Goal: Task Accomplishment & Management: Manage account settings

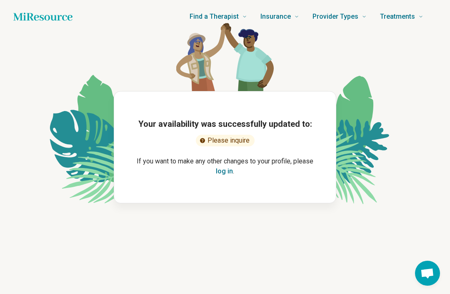
click at [230, 172] on button "log in" at bounding box center [224, 172] width 17 height 10
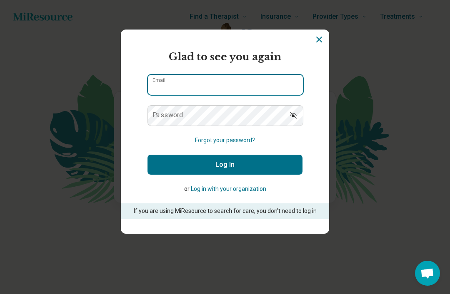
click at [229, 93] on input "Email" at bounding box center [225, 85] width 155 height 20
type input "**********"
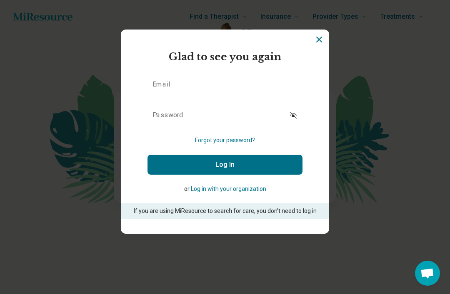
click at [225, 167] on button "Log In" at bounding box center [224, 165] width 155 height 20
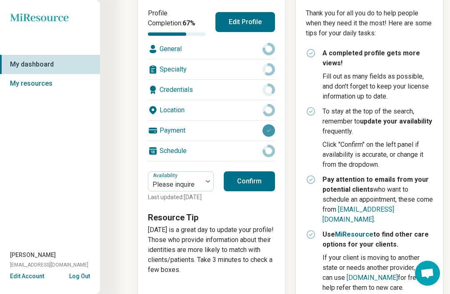
scroll to position [124, 0]
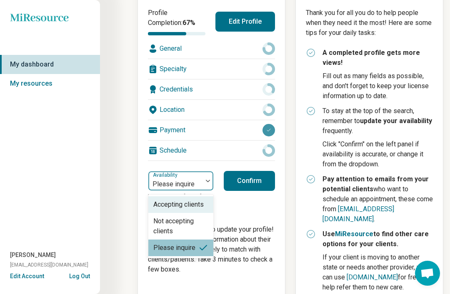
click at [203, 188] on div at bounding box center [207, 181] width 11 height 19
click at [117, 226] on div "My dashboard What are you looking for? City, state, or zip code Insurance plan …" at bounding box center [221, 135] width 443 height 518
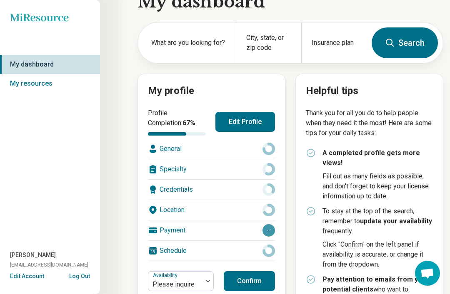
scroll to position [17, 0]
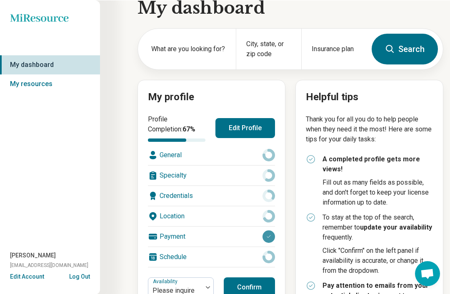
click at [215, 159] on div "General" at bounding box center [211, 155] width 127 height 20
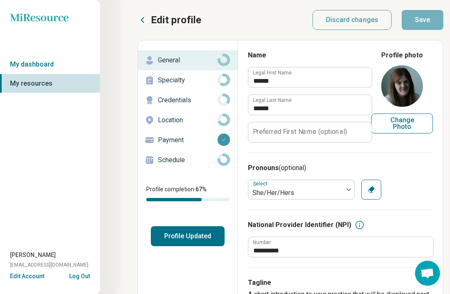
click at [159, 85] on div "Specialty" at bounding box center [187, 80] width 86 height 13
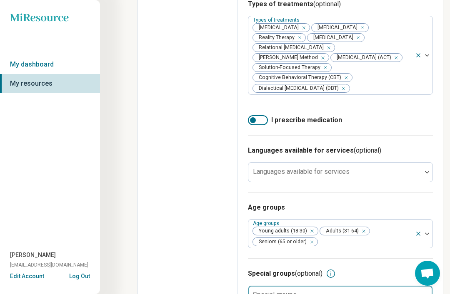
scroll to position [408, 0]
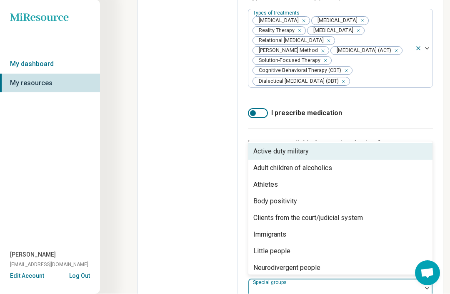
click at [364, 294] on div "Special groups (optional) Active duty military, 1 of 23. 23 results available. …" at bounding box center [340, 280] width 185 height 57
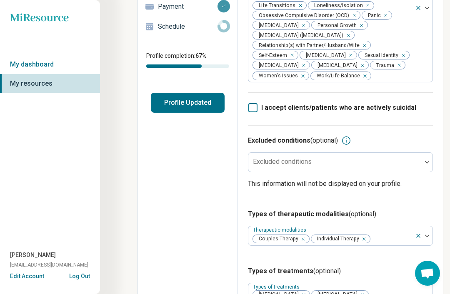
scroll to position [0, 0]
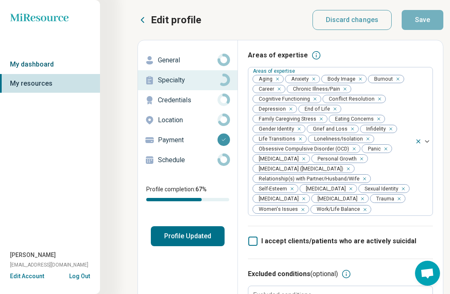
click at [36, 66] on link "My dashboard" at bounding box center [50, 64] width 100 height 19
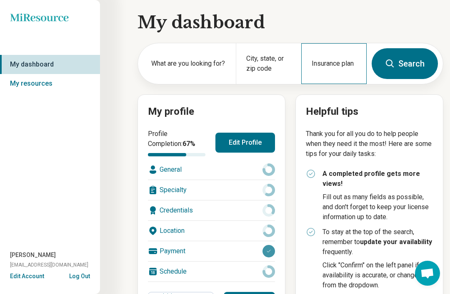
click at [334, 54] on div "Insurance plan" at bounding box center [333, 63] width 65 height 41
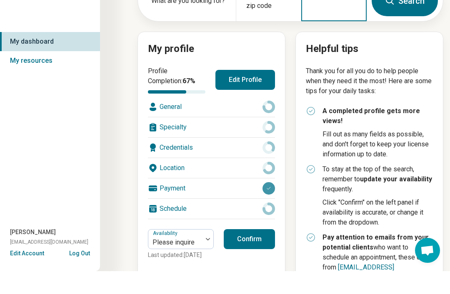
scroll to position [47, 0]
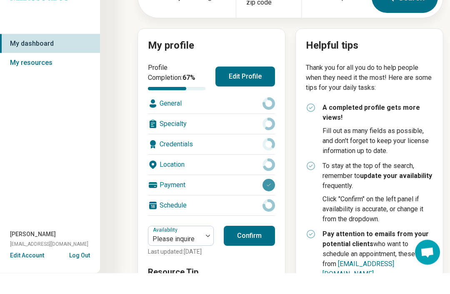
click at [240, 176] on div "Location" at bounding box center [211, 186] width 127 height 20
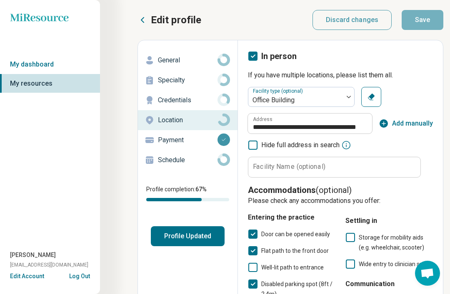
click at [170, 97] on p "Credentials" at bounding box center [188, 100] width 60 height 10
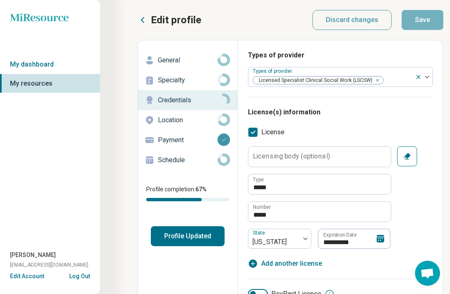
click at [323, 157] on label "Licensing body (optional)" at bounding box center [291, 156] width 77 height 7
click at [323, 157] on input "Licensing body (optional)" at bounding box center [319, 157] width 142 height 20
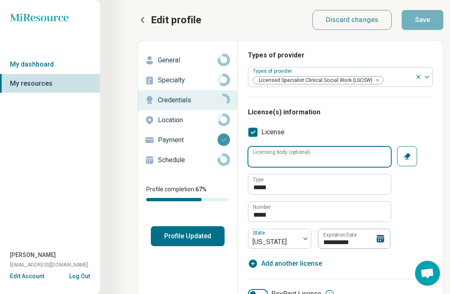
type textarea "*"
type input "*******"
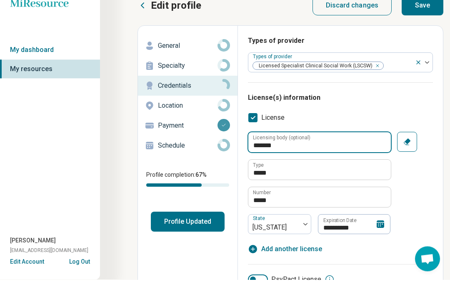
type textarea "*"
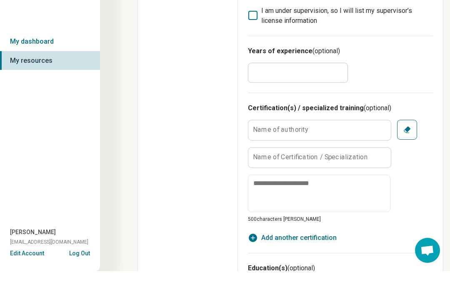
scroll to position [303, 0]
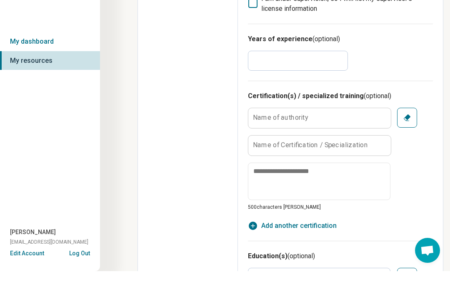
type input "*******"
drag, startPoint x: 258, startPoint y: 62, endPoint x: 237, endPoint y: 61, distance: 21.3
click at [237, 61] on div "**********" at bounding box center [290, 220] width 306 height 966
type input "*"
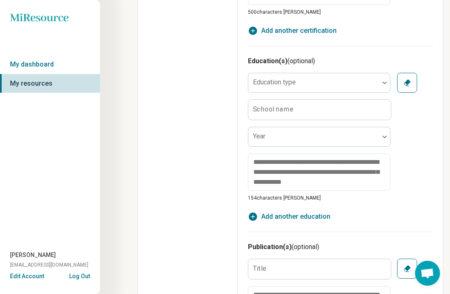
scroll to position [520, 0]
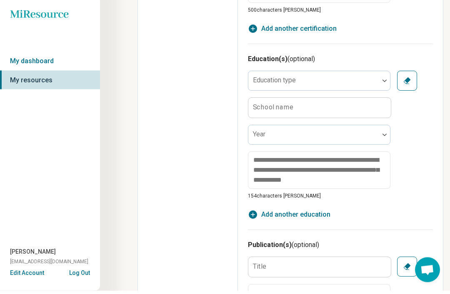
type textarea "*"
click at [338, 82] on div at bounding box center [314, 88] width 124 height 12
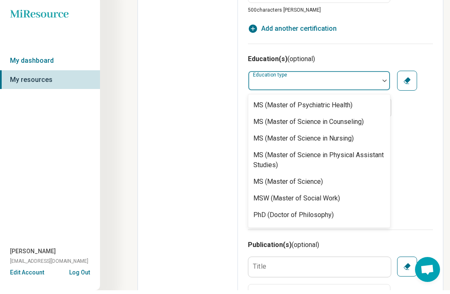
scroll to position [403, 0]
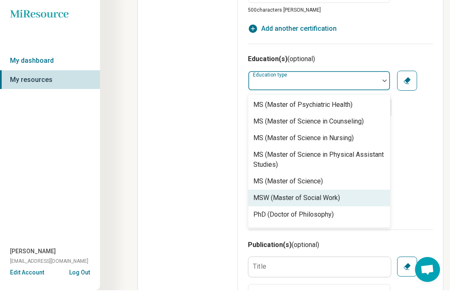
click at [342, 194] on div "MSW (Master of Social Work)" at bounding box center [319, 202] width 142 height 17
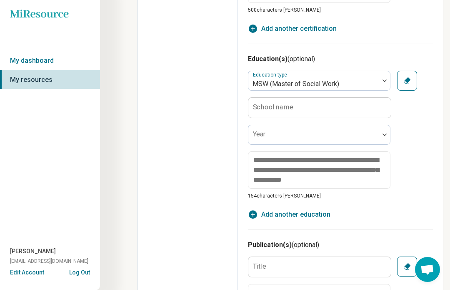
scroll to position [524, 0]
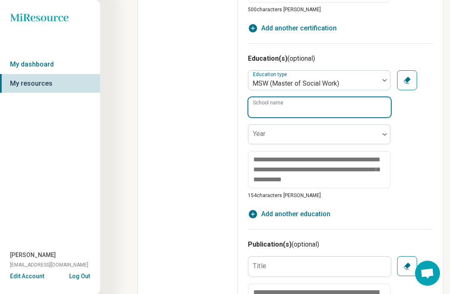
click at [312, 102] on input "School name" at bounding box center [319, 107] width 142 height 20
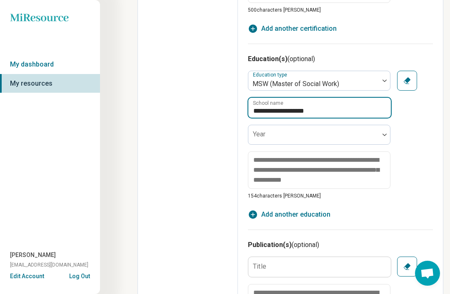
type input "**********"
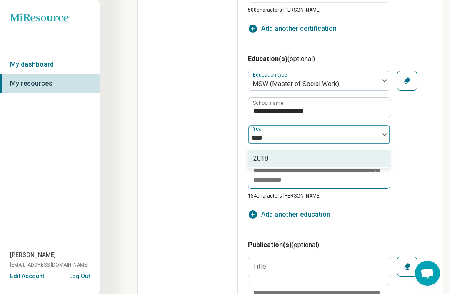
click at [290, 163] on div "2018" at bounding box center [319, 158] width 142 height 17
type input "****"
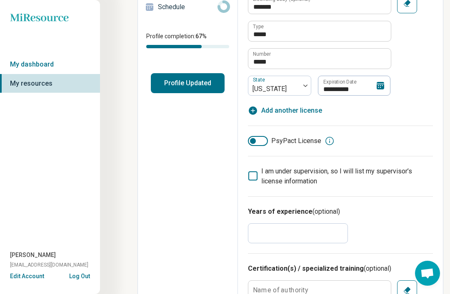
scroll to position [0, 0]
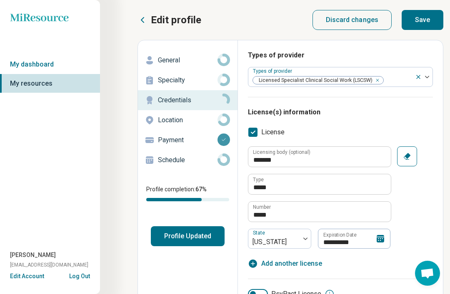
click at [424, 20] on button "Save" at bounding box center [422, 20] width 42 height 20
click at [174, 87] on link "Specialty" at bounding box center [188, 80] width 100 height 20
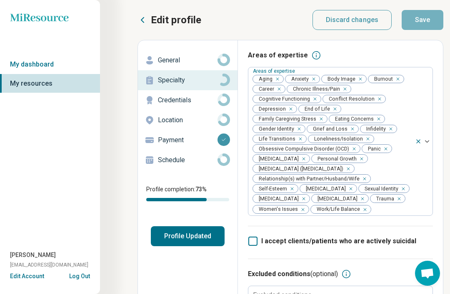
click at [179, 162] on p "Schedule" at bounding box center [188, 160] width 60 height 10
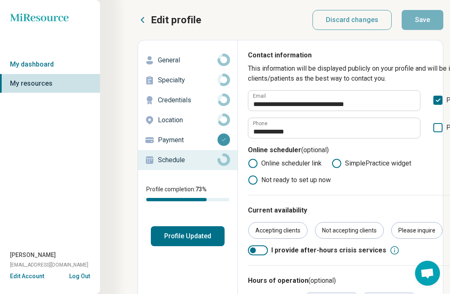
click at [172, 66] on div "General" at bounding box center [187, 60] width 86 height 13
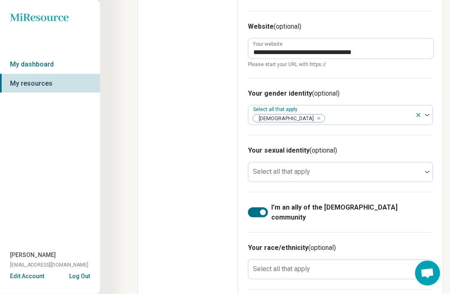
scroll to position [665, 0]
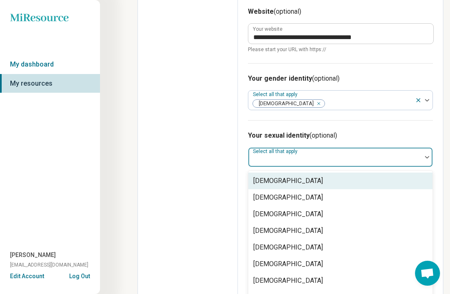
click at [341, 156] on div at bounding box center [335, 161] width 167 height 12
click at [341, 157] on div at bounding box center [335, 161] width 167 height 12
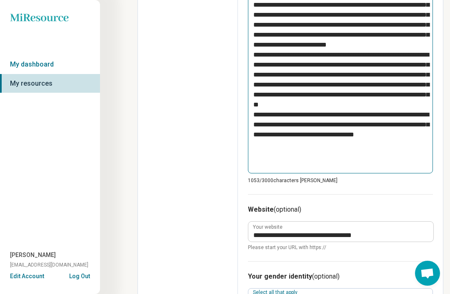
scroll to position [155, 0]
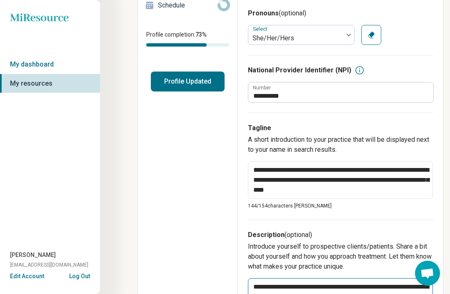
type textarea "*"
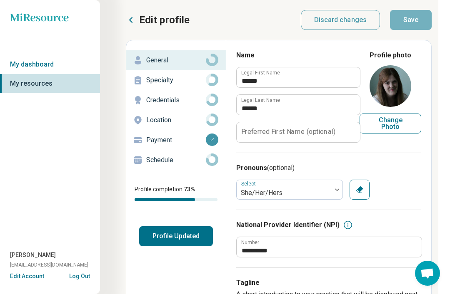
scroll to position [0, 12]
